Goal: Task Accomplishment & Management: Manage account settings

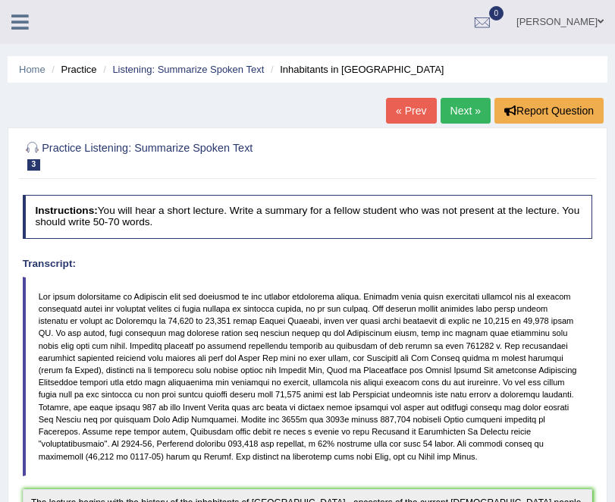
click at [75, 71] on li "Practice" at bounding box center [72, 69] width 49 height 14
click at [39, 18] on link at bounding box center [20, 20] width 40 height 23
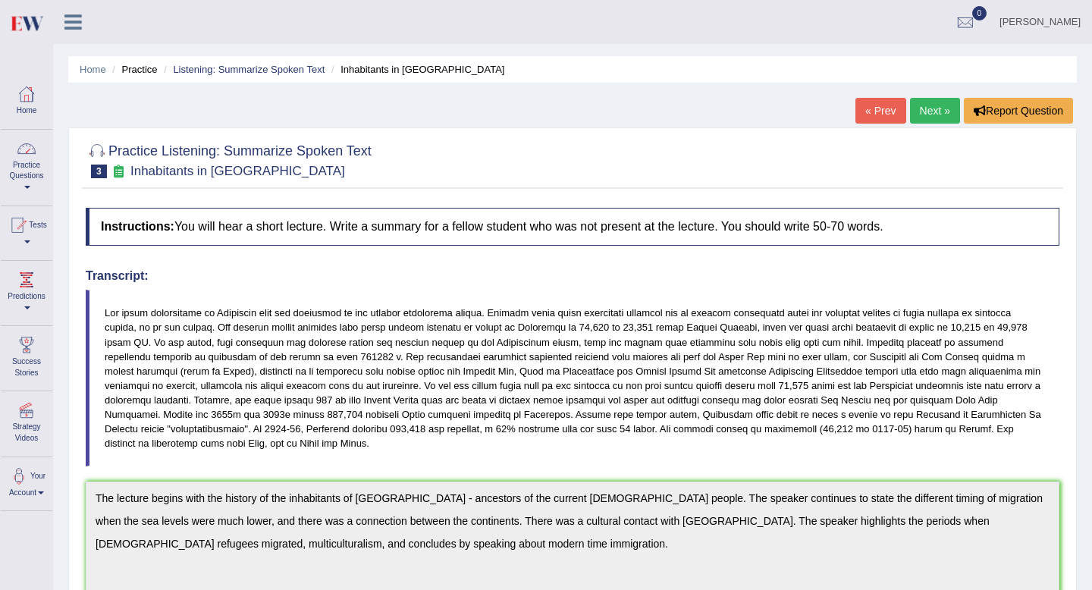
click at [149, 72] on li "Practice" at bounding box center [132, 69] width 49 height 14
click at [22, 95] on div at bounding box center [26, 94] width 23 height 23
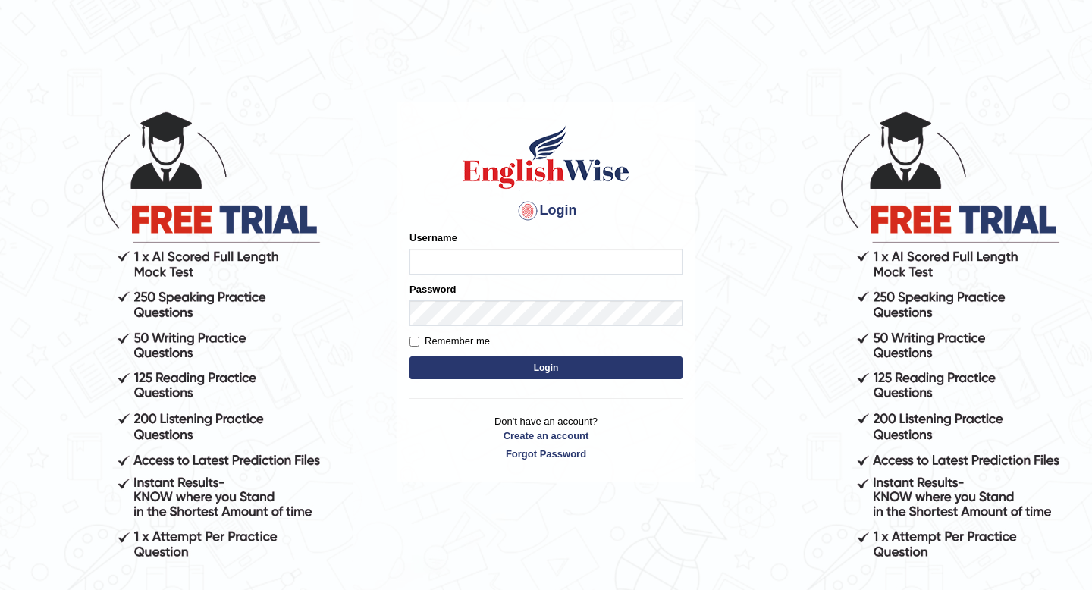
click at [473, 258] on input "Username" at bounding box center [545, 262] width 273 height 26
type input "tiptop123"
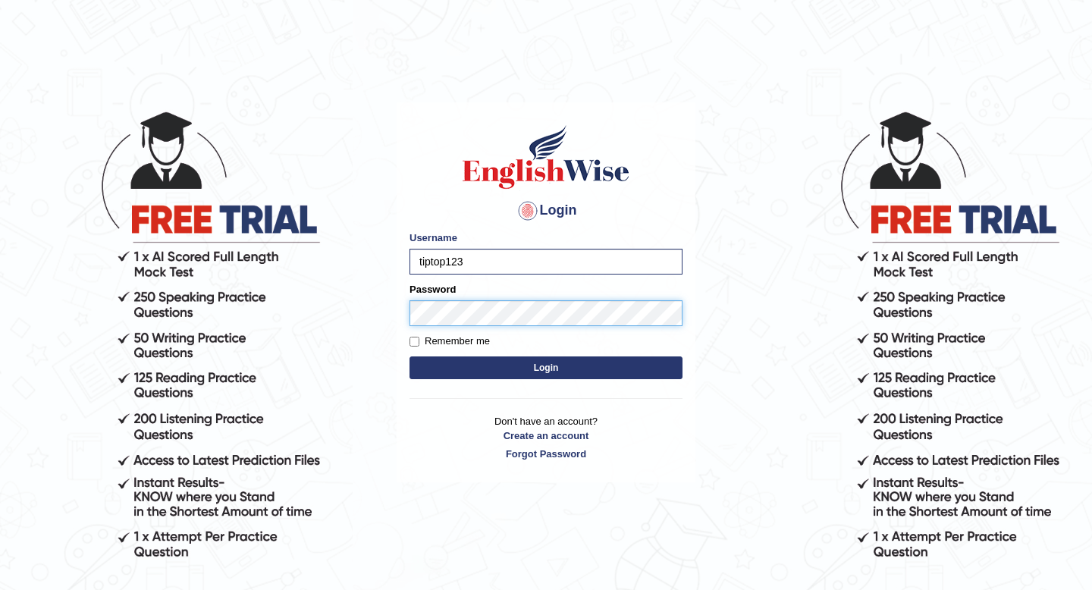
click at [409, 356] on button "Login" at bounding box center [545, 367] width 273 height 23
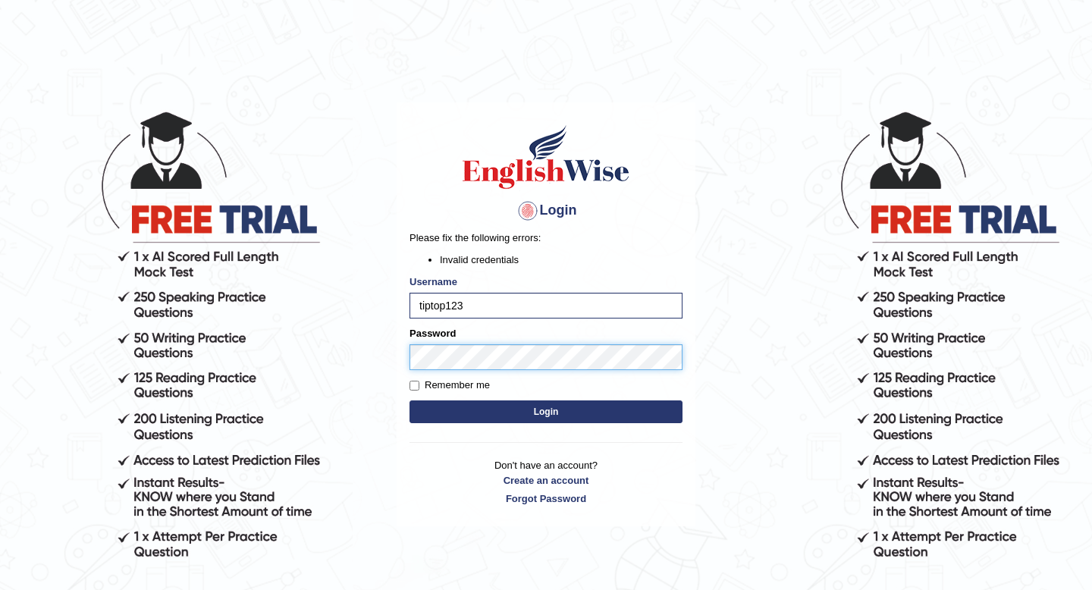
click at [409, 400] on button "Login" at bounding box center [545, 411] width 273 height 23
click at [467, 342] on div "Password" at bounding box center [545, 348] width 273 height 44
click at [361, 349] on body "Login Please fix the following errors: Invalid credentials Username tiptop123 P…" at bounding box center [546, 350] width 1092 height 590
click at [409, 400] on button "Login" at bounding box center [545, 411] width 273 height 23
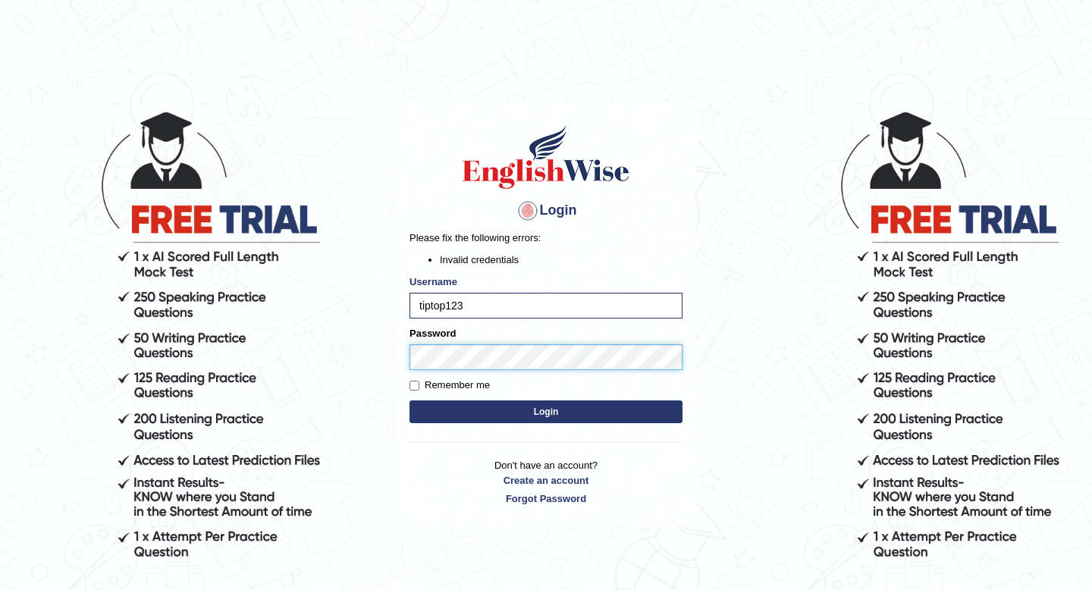
click at [383, 356] on body "Login Please fix the following errors: Invalid credentials Username tiptop123 P…" at bounding box center [546, 350] width 1092 height 590
click at [409, 400] on button "Login" at bounding box center [545, 411] width 273 height 23
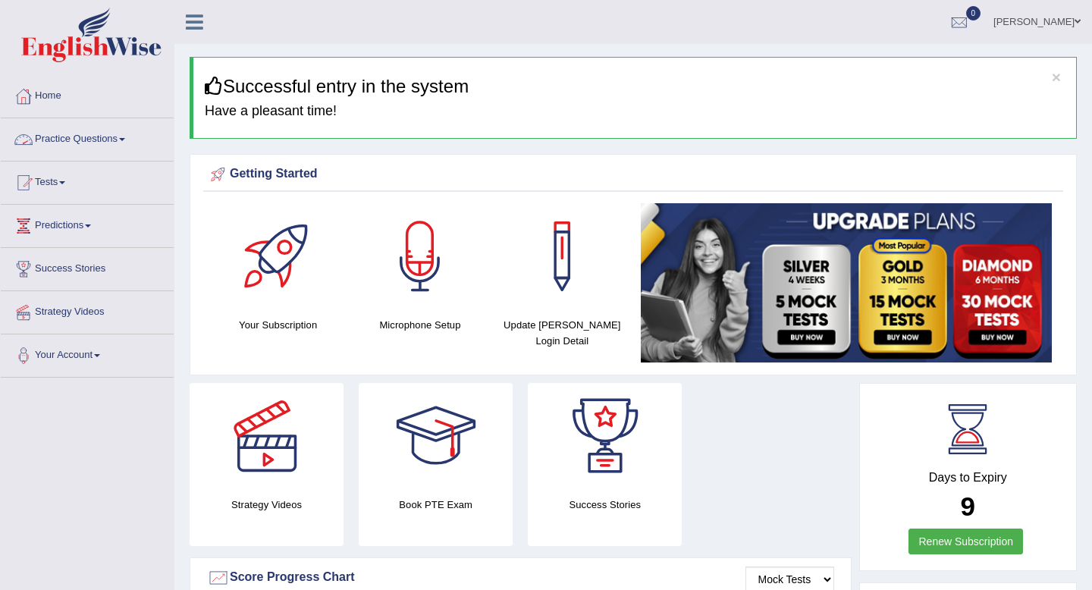
click at [136, 145] on link "Practice Questions" at bounding box center [87, 137] width 173 height 38
